Goal: Task Accomplishment & Management: Use online tool/utility

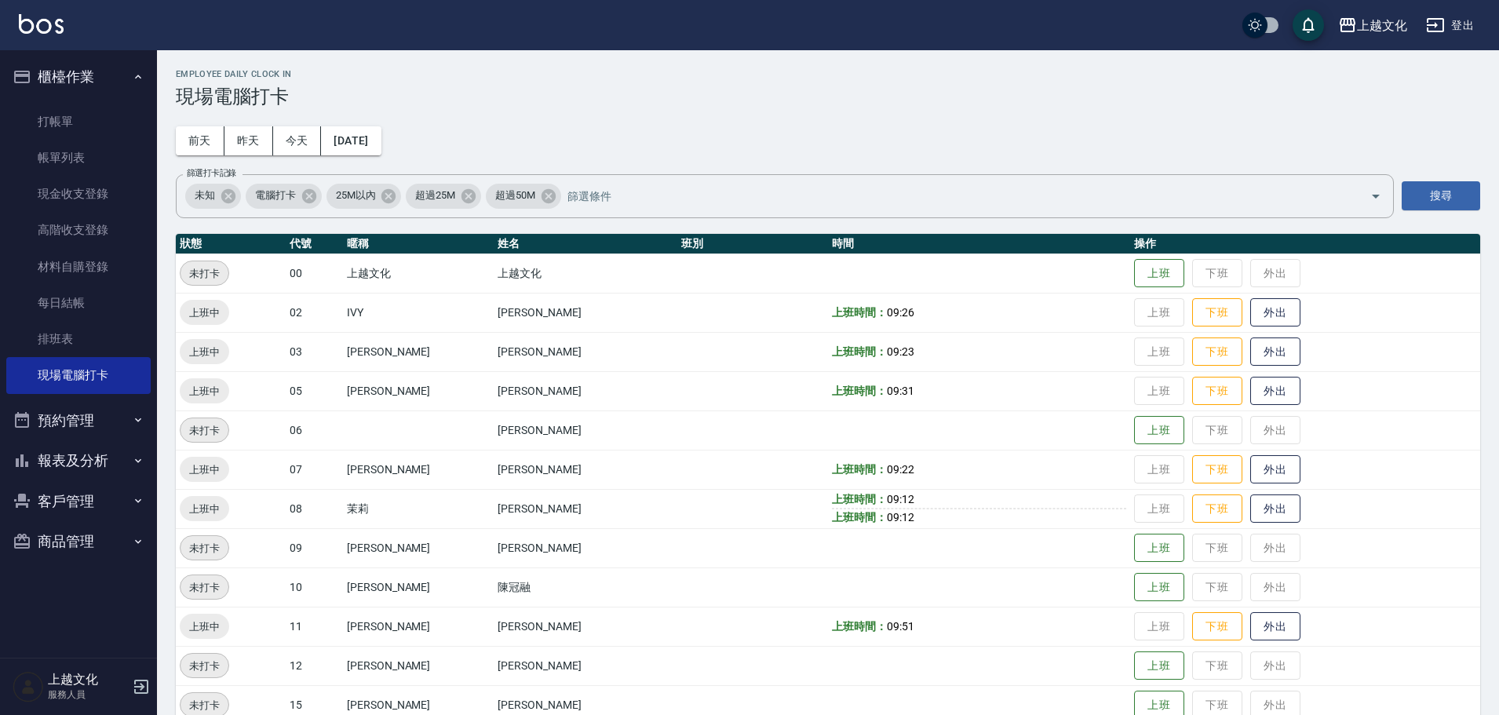
scroll to position [78, 0]
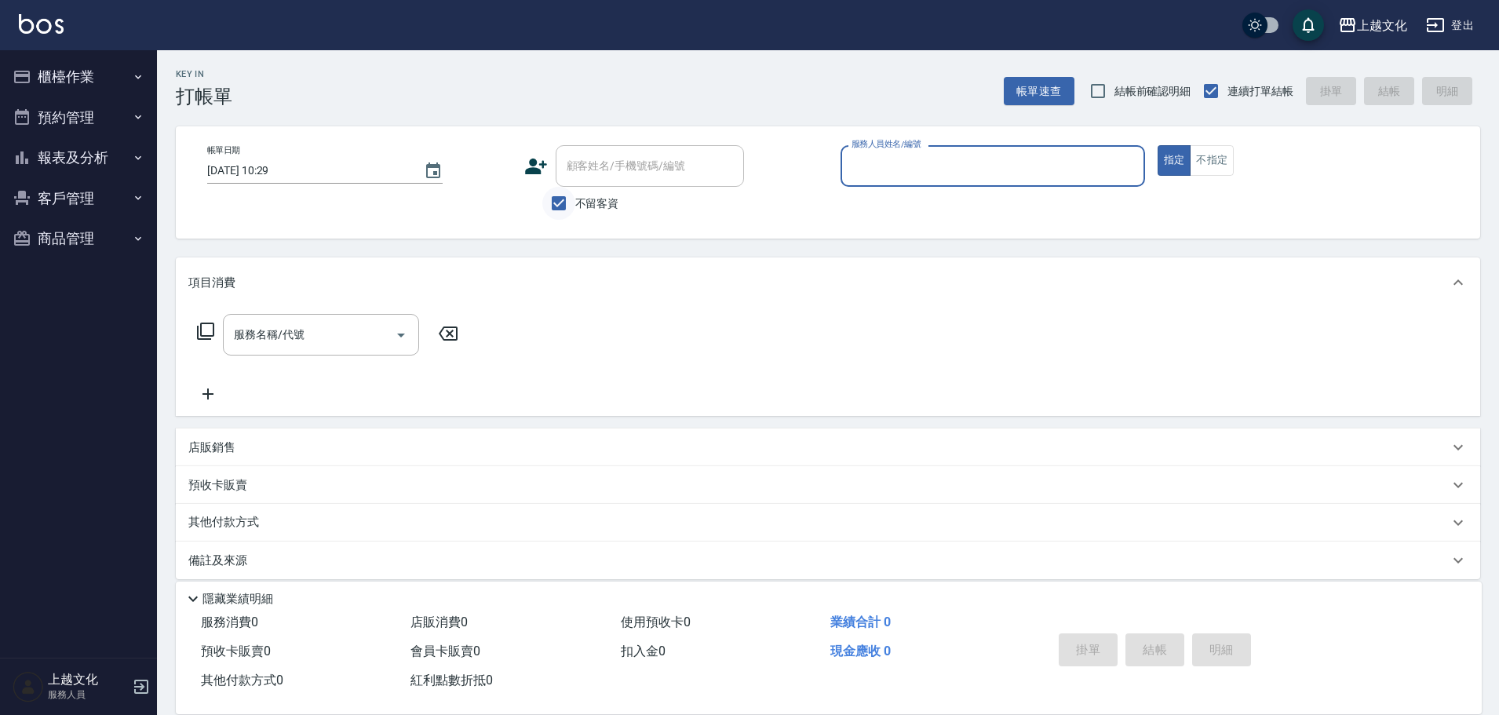
click at [562, 203] on input "不留客資" at bounding box center [558, 203] width 33 height 33
checkbox input "false"
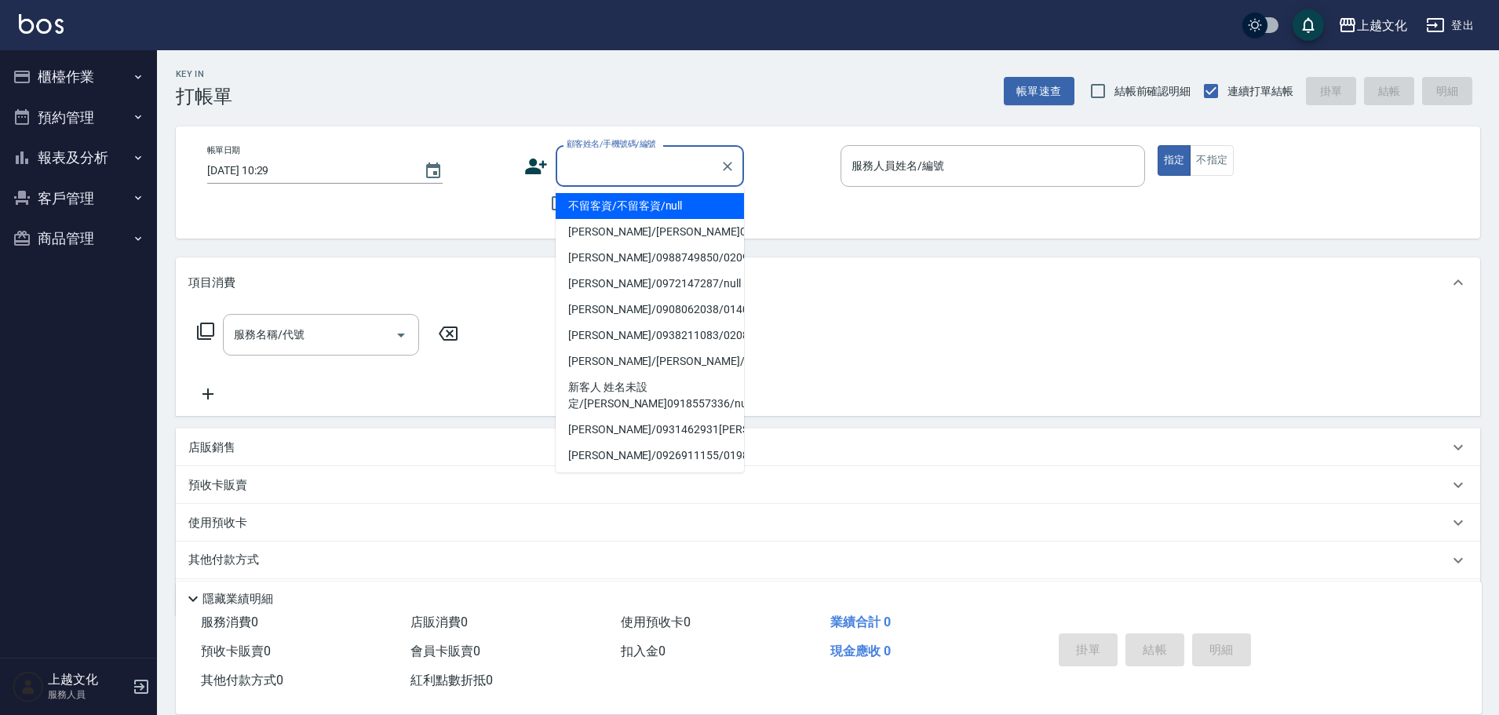
click at [565, 167] on input "顧客姓名/手機號碼/編號" at bounding box center [638, 165] width 151 height 27
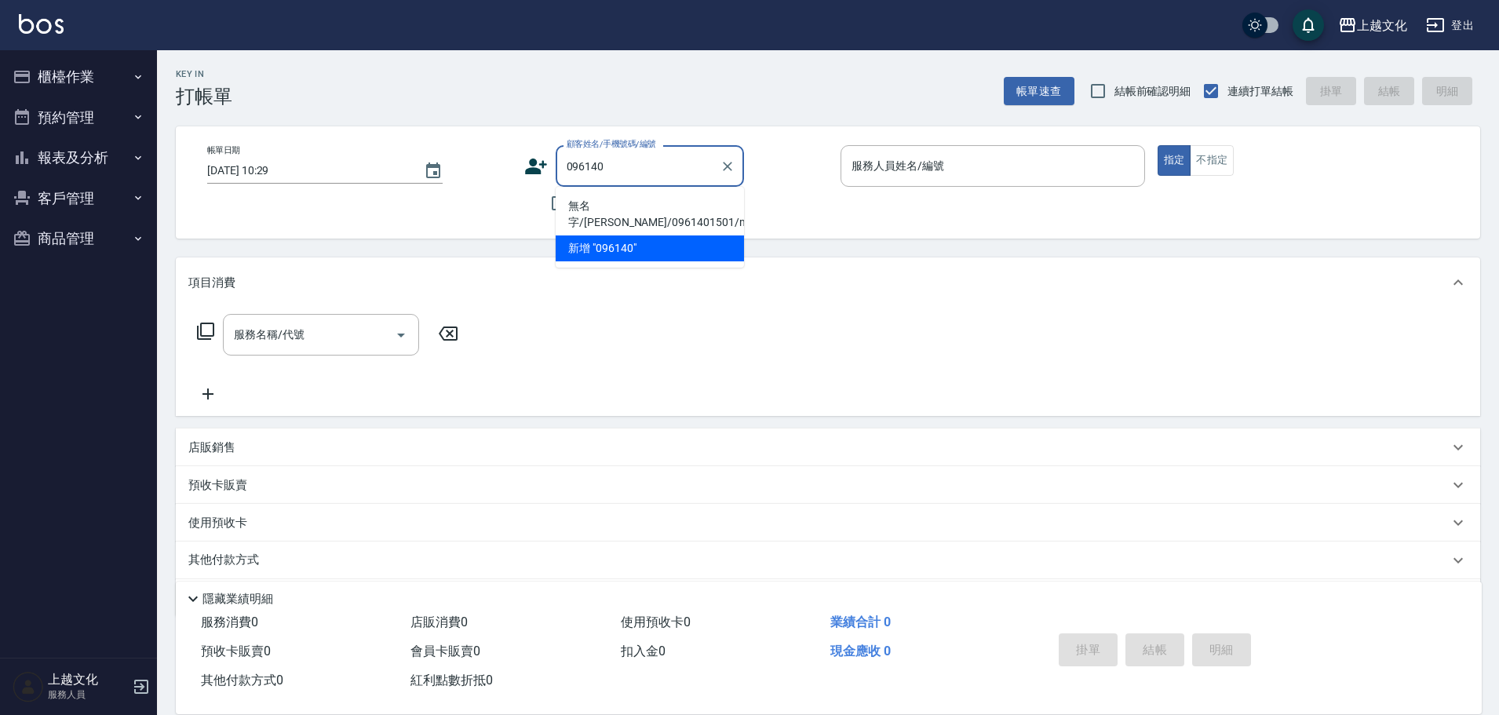
click at [619, 210] on li "無名字/陳珮羽/0961401501/null" at bounding box center [650, 214] width 188 height 42
type input "無名字/陳珮羽/0961401501/null"
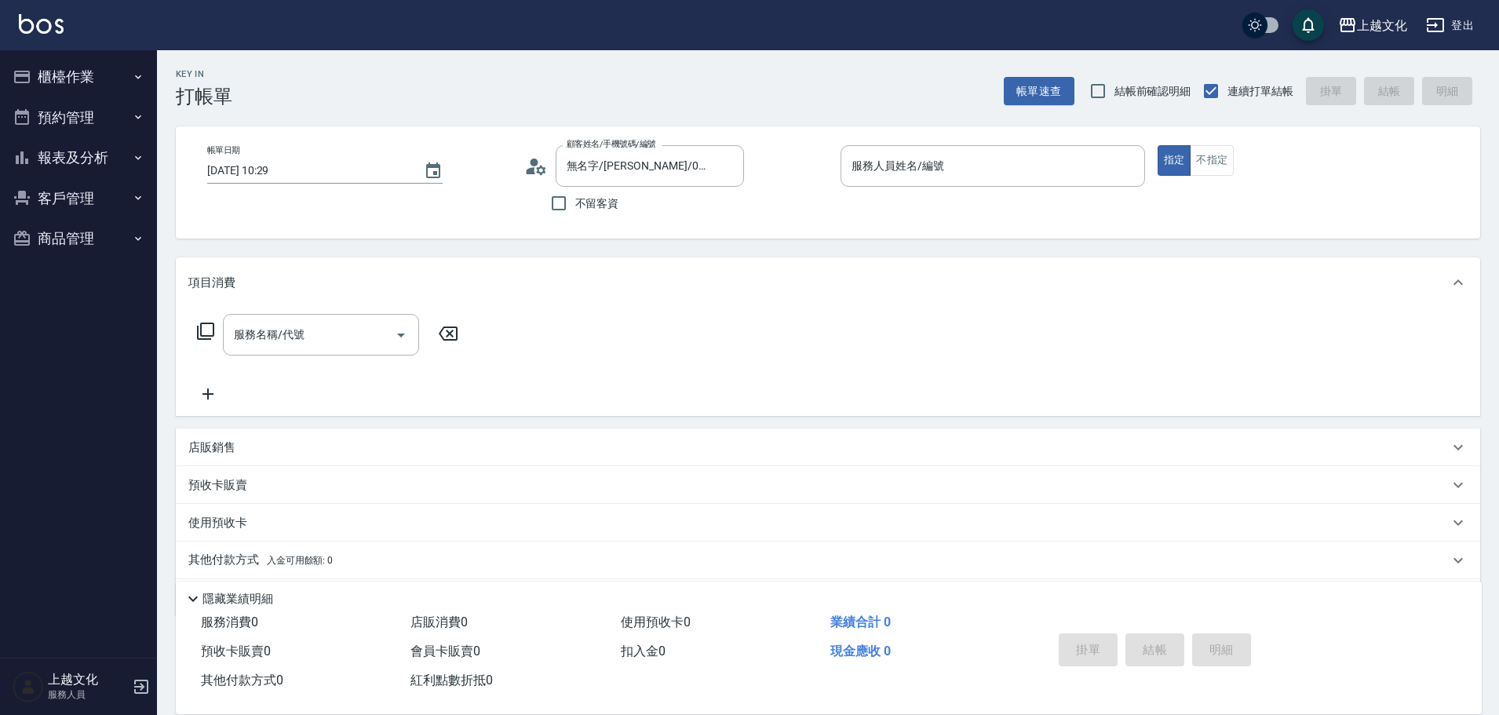
click at [537, 160] on circle at bounding box center [534, 163] width 8 height 8
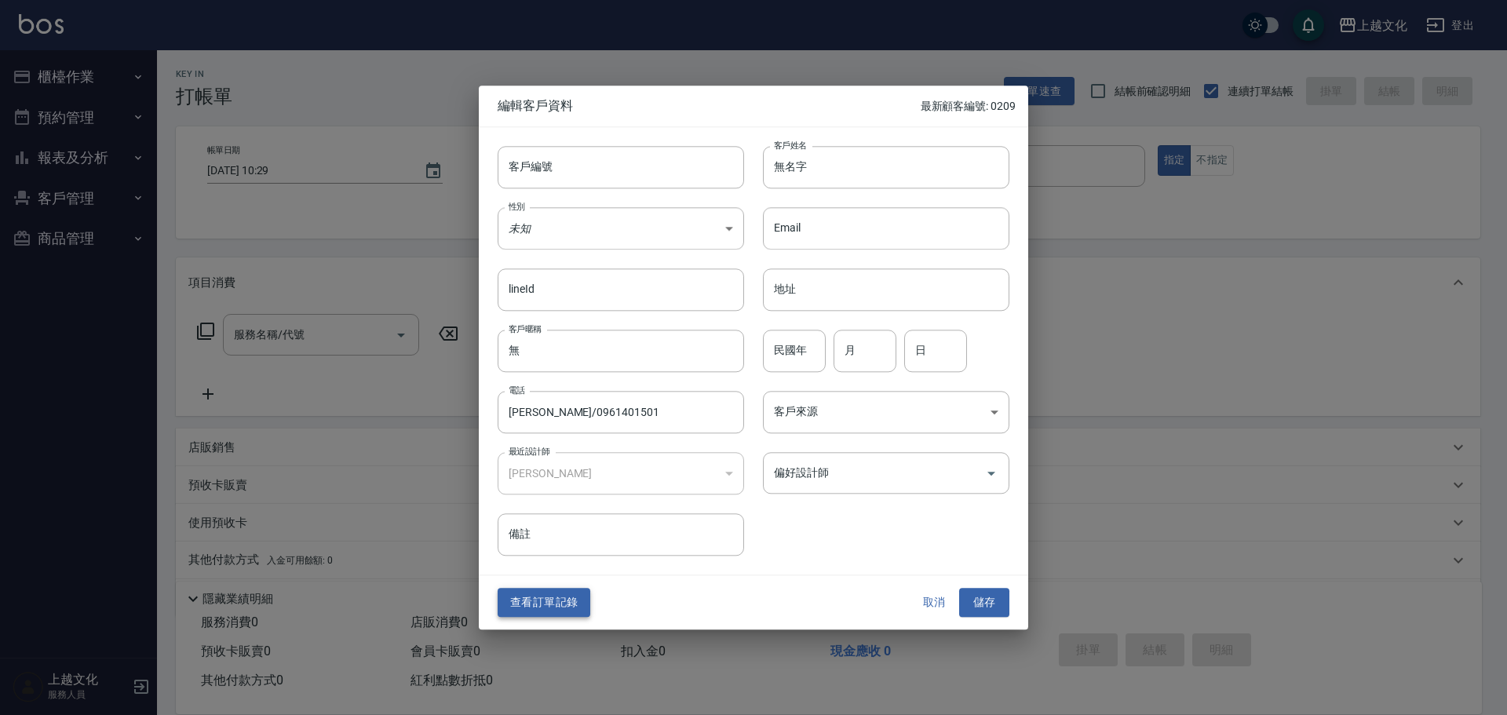
click at [546, 603] on button "查看訂單記錄" at bounding box center [544, 603] width 93 height 29
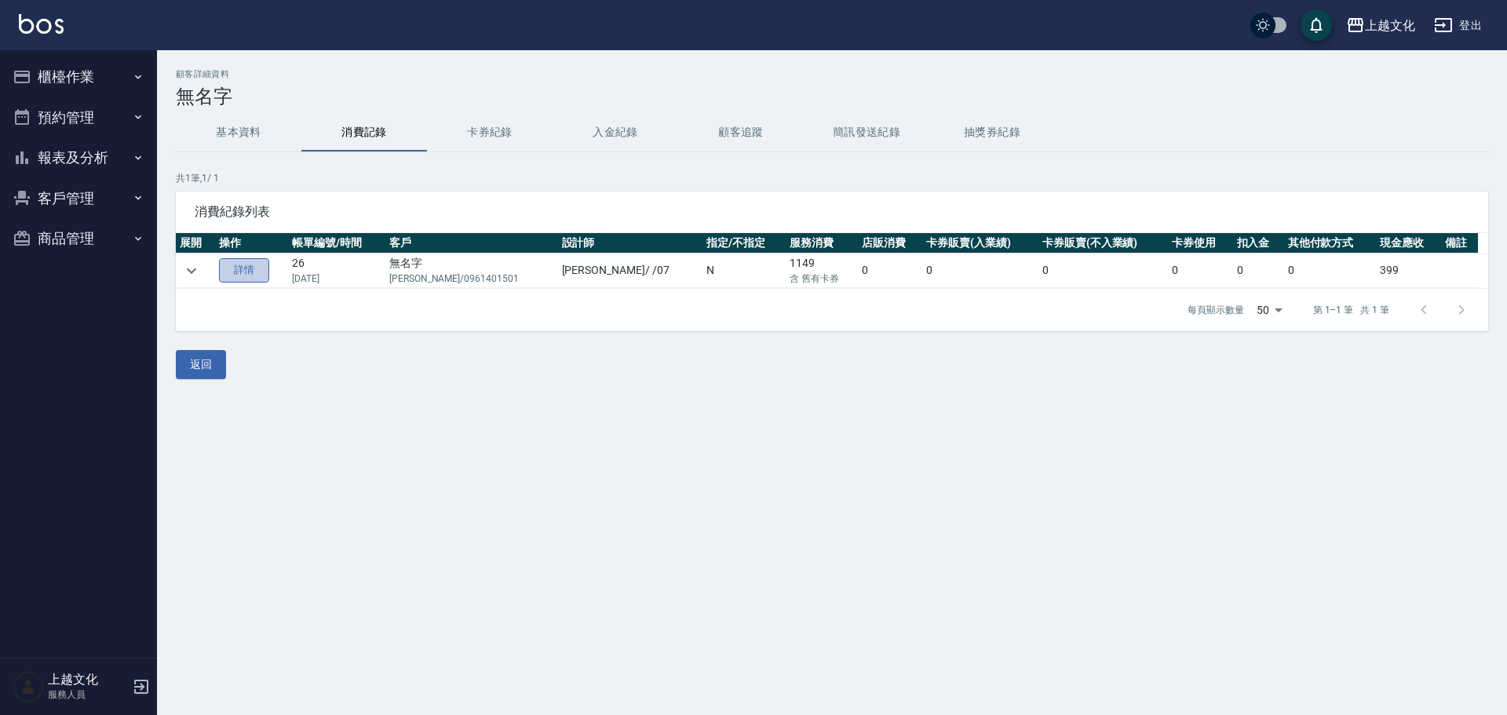
click at [261, 271] on link "詳情" at bounding box center [244, 270] width 50 height 24
click at [259, 271] on div "顧客詳細資料 無名字 基本資料 消費記錄 卡券紀錄 入金紀錄 顧客追蹤 簡訊發送紀錄 抽獎券紀錄 共 1 筆, 1 / 1 消費紀錄列表 展開 操作 帳單編號…" at bounding box center [753, 357] width 1507 height 715
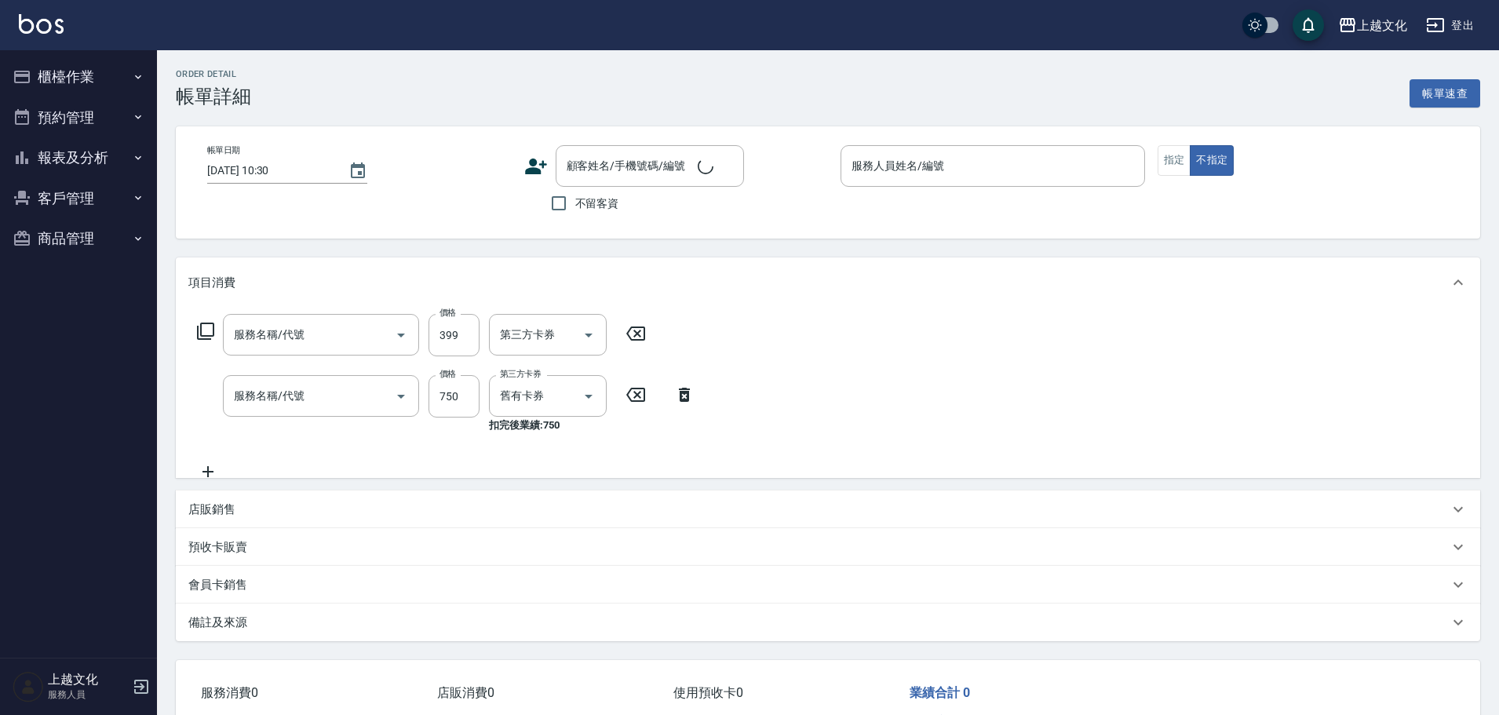
type input "2022/01/26 08:00"
type input "LIN-07"
type input "頭皮499(601)"
type input "預售套餐護使用1(583)"
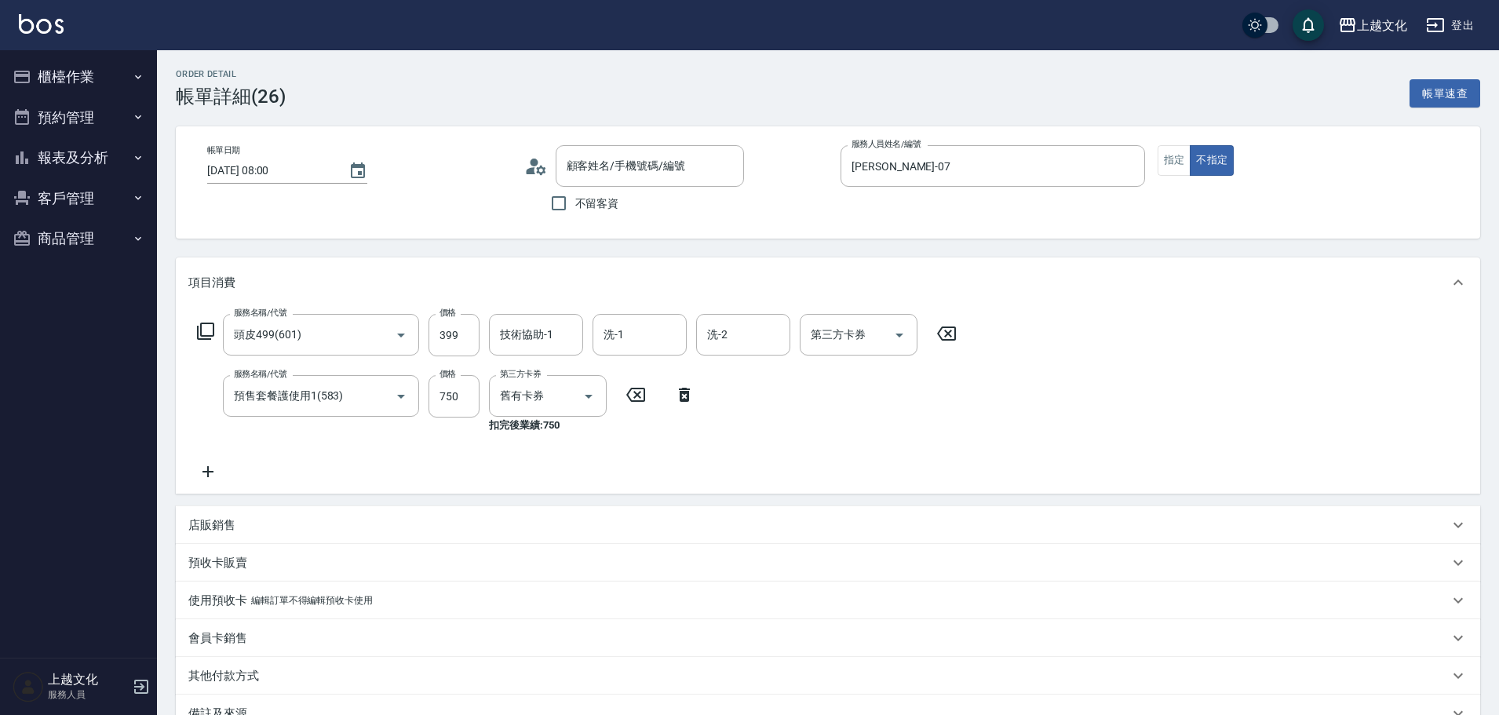
type input "無名字/陳珮羽/0961401501/null"
